Goal: Information Seeking & Learning: Find specific fact

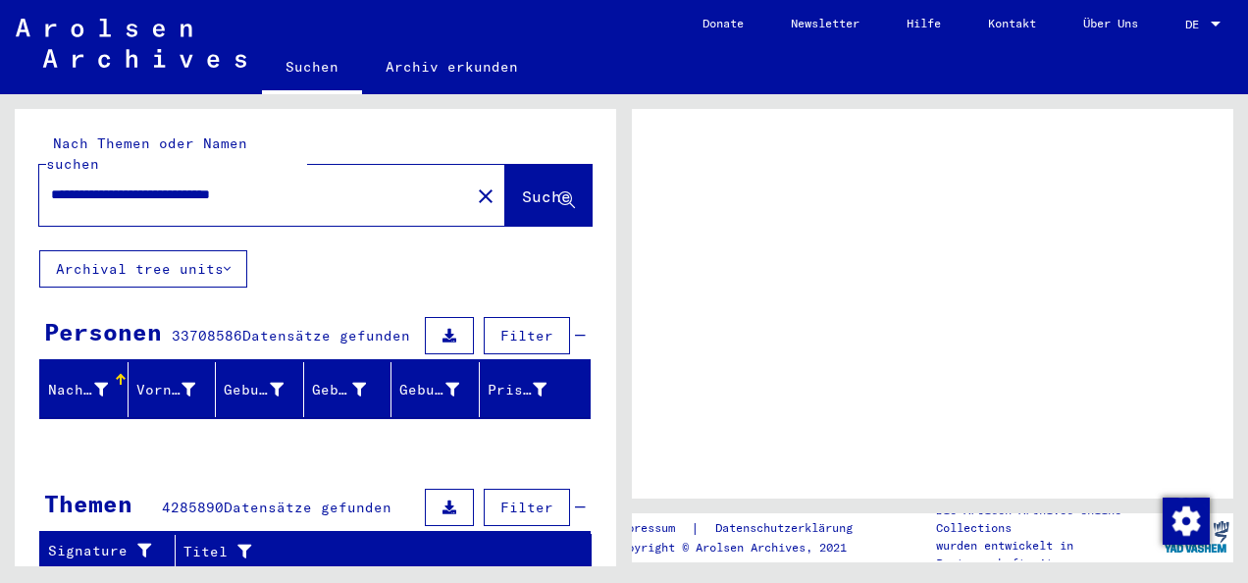
click at [660, 48] on div "Suchen Archiv erkunden" at bounding box center [470, 68] width 417 height 51
click at [1217, 20] on div at bounding box center [1216, 25] width 18 height 14
click at [1202, 25] on span "DE" at bounding box center [1196, 25] width 22 height 14
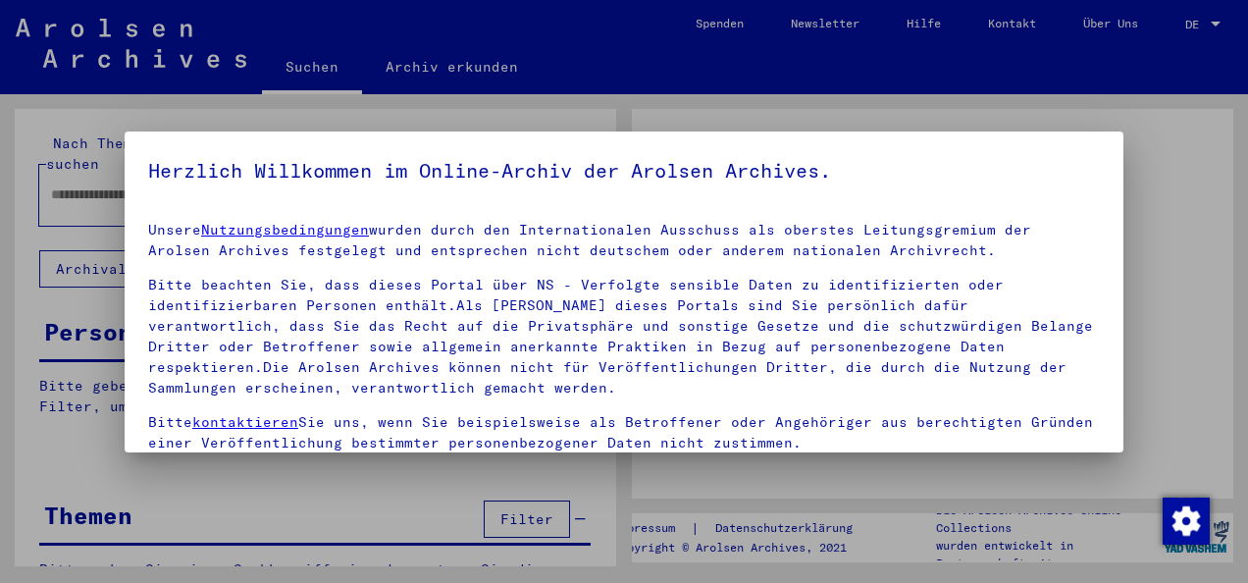
type input "**********"
click at [1218, 21] on div at bounding box center [624, 291] width 1248 height 583
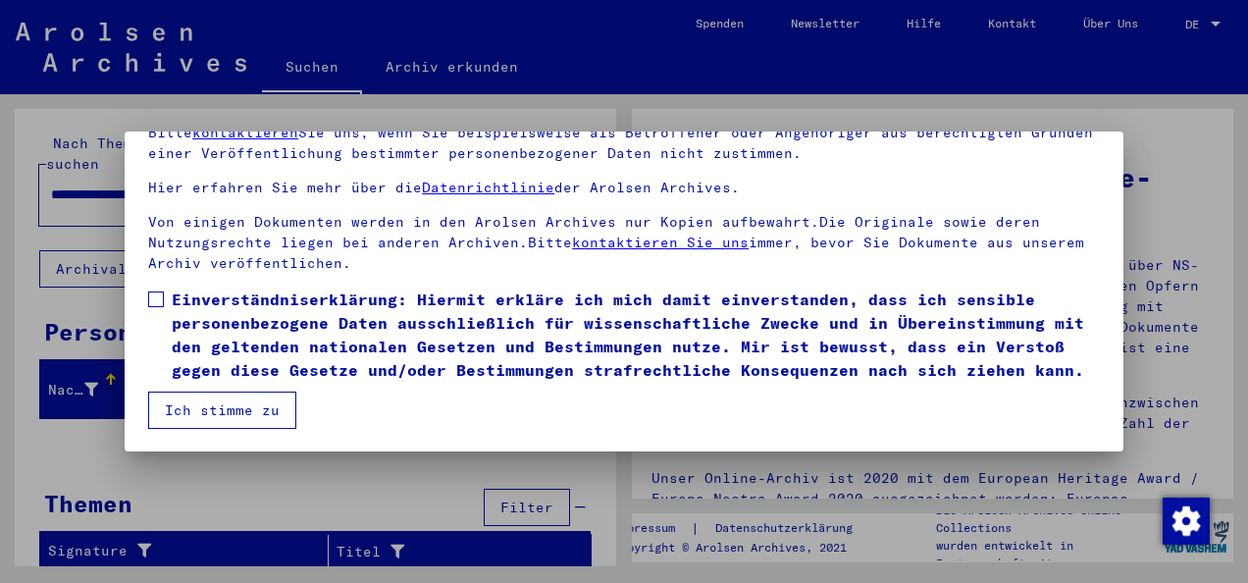
scroll to position [155, 0]
click at [164, 288] on label "Einverständniserklärung: Hiermit erkläre ich mich damit einverstanden, dass ich…" at bounding box center [624, 335] width 952 height 94
click at [215, 410] on button "Ich stimme zu" at bounding box center [222, 410] width 148 height 37
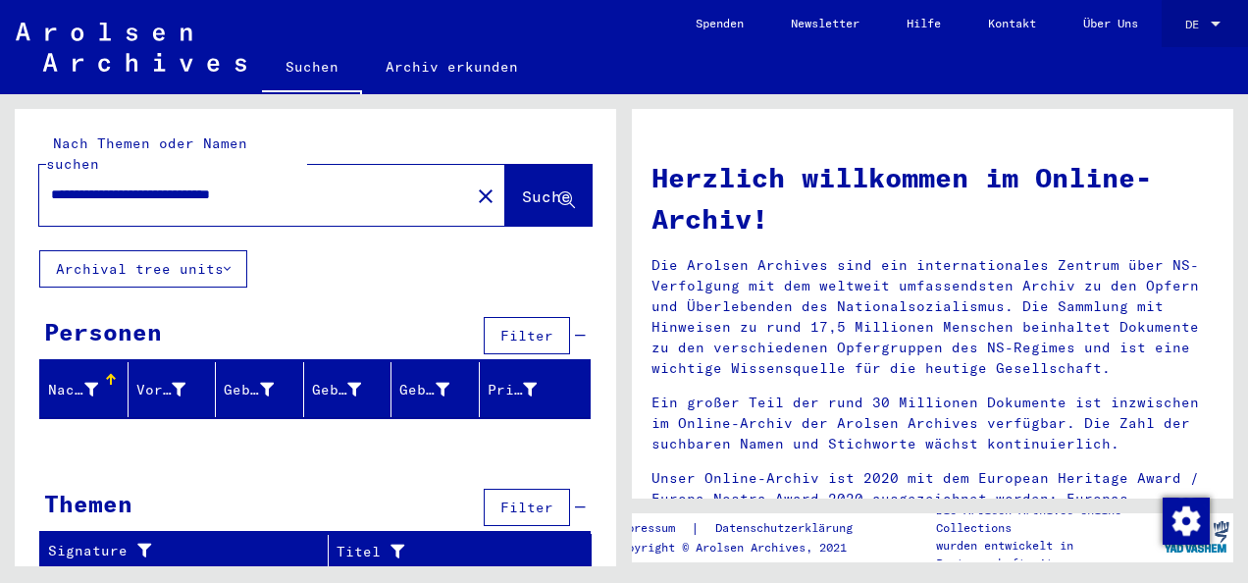
click at [1207, 28] on div at bounding box center [1216, 25] width 18 height 14
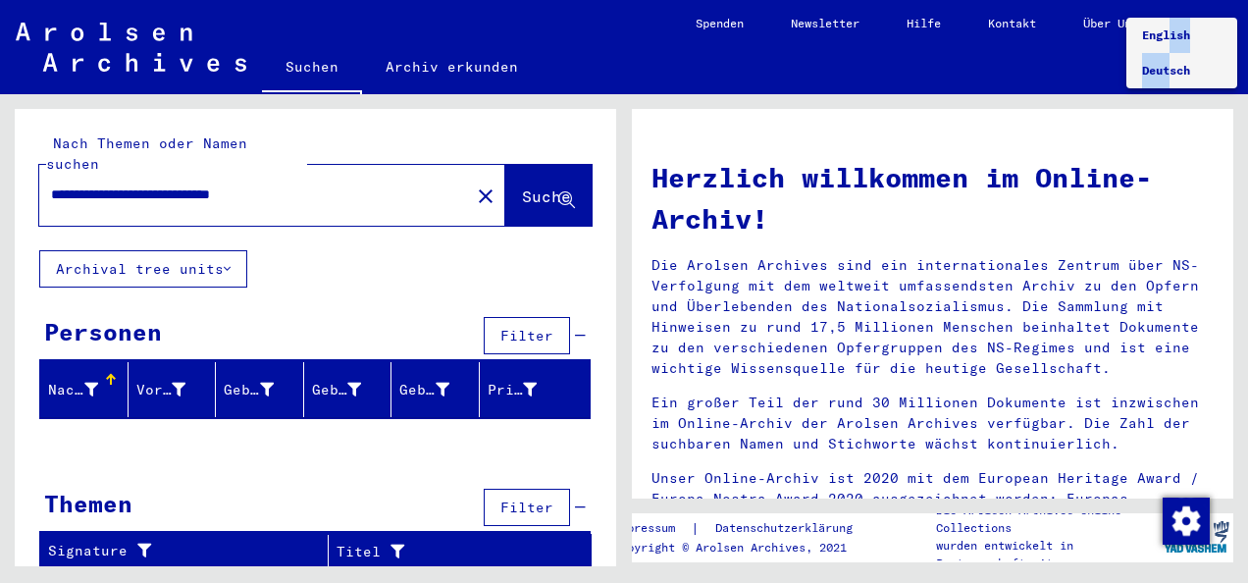
drag, startPoint x: 1174, startPoint y: 70, endPoint x: 1174, endPoint y: 39, distance: 30.4
click at [1174, 39] on div "English Deutsch" at bounding box center [1181, 53] width 111 height 71
drag, startPoint x: 1174, startPoint y: 39, endPoint x: 1154, endPoint y: 38, distance: 19.6
click at [1154, 38] on span "English" at bounding box center [1166, 34] width 48 height 15
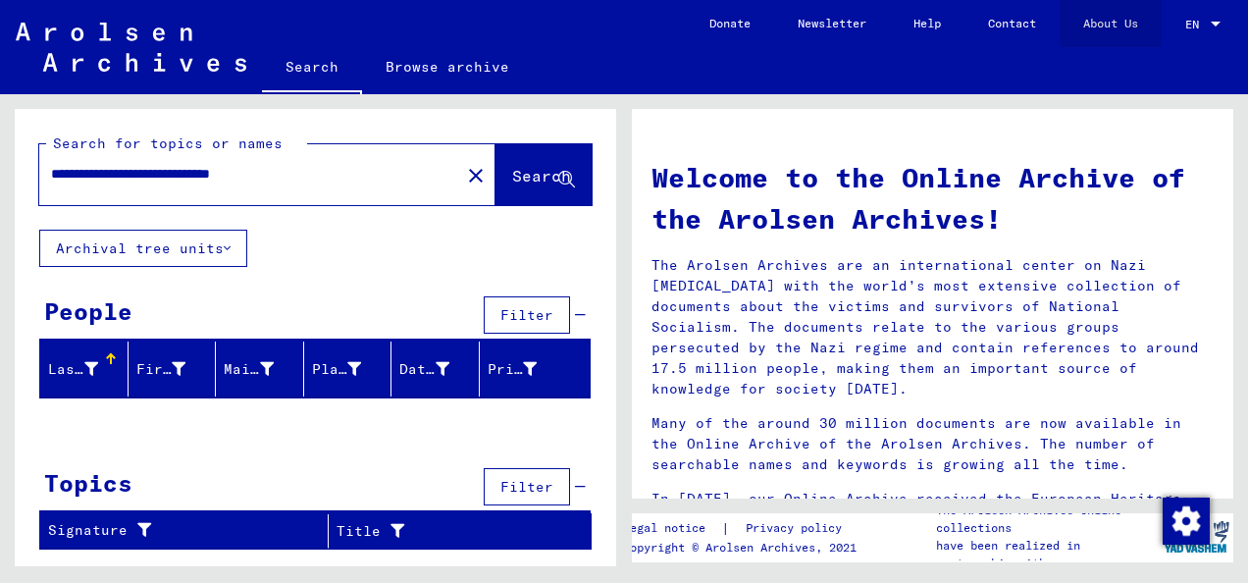
click at [1156, 38] on link "About Us" at bounding box center [1111, 23] width 102 height 47
